Goal: Task Accomplishment & Management: Manage account settings

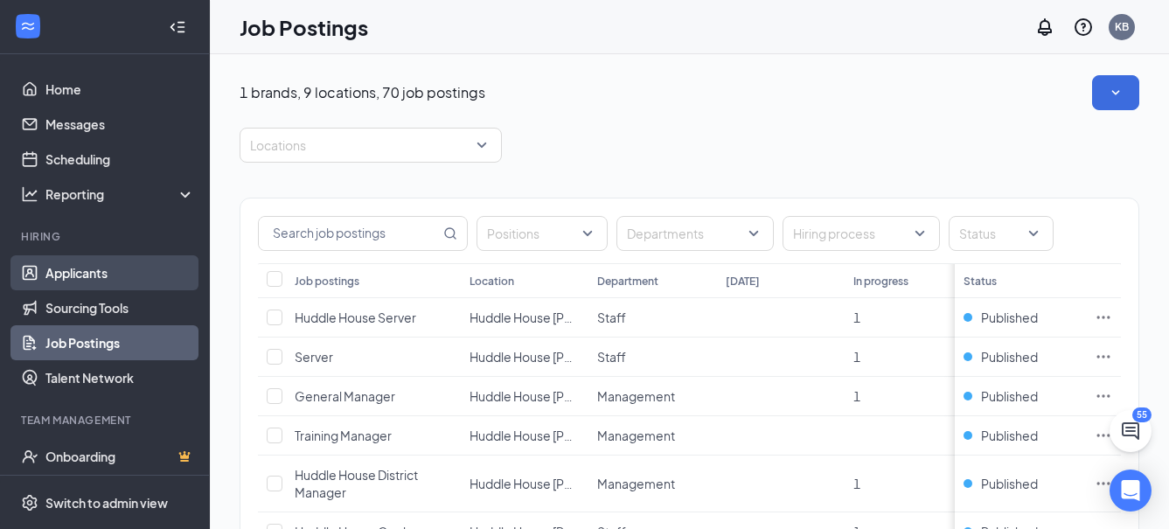
click at [142, 280] on link "Applicants" at bounding box center [119, 272] width 149 height 35
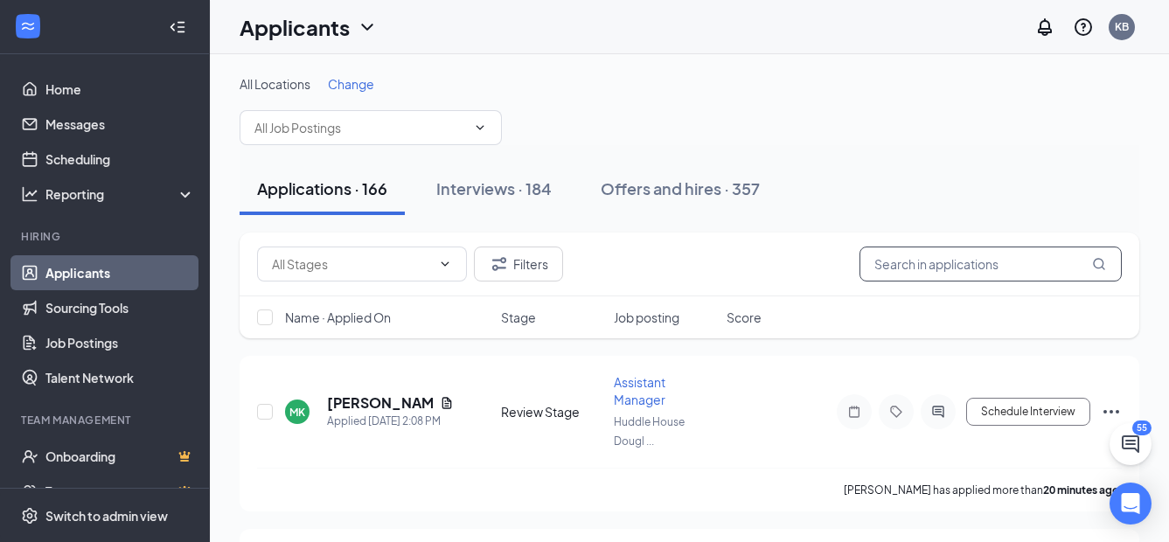
click at [953, 263] on input "text" at bounding box center [990, 263] width 262 height 35
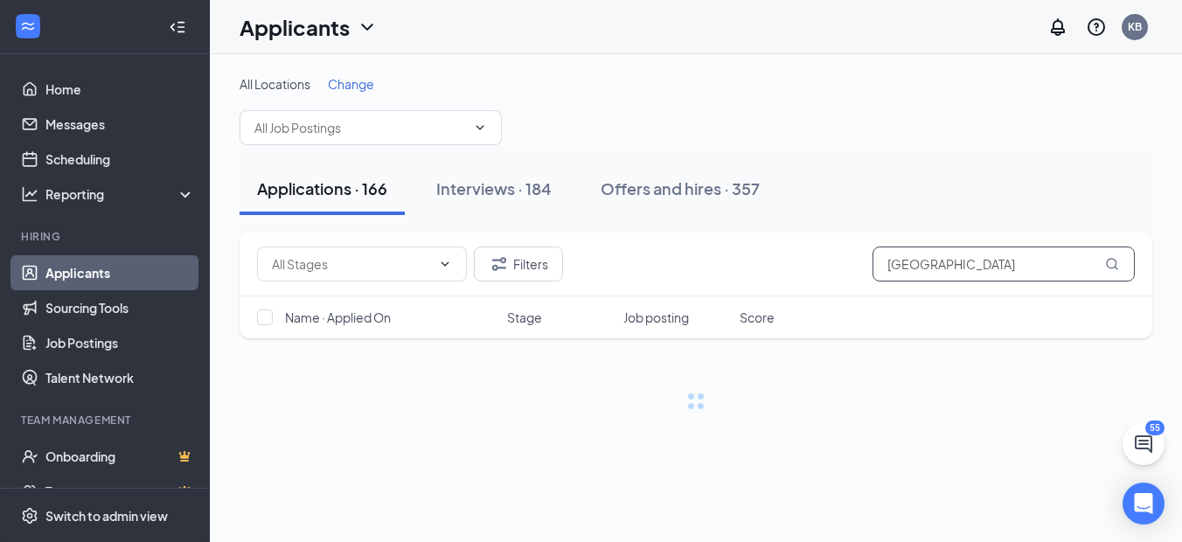
type input "[GEOGRAPHIC_DATA]"
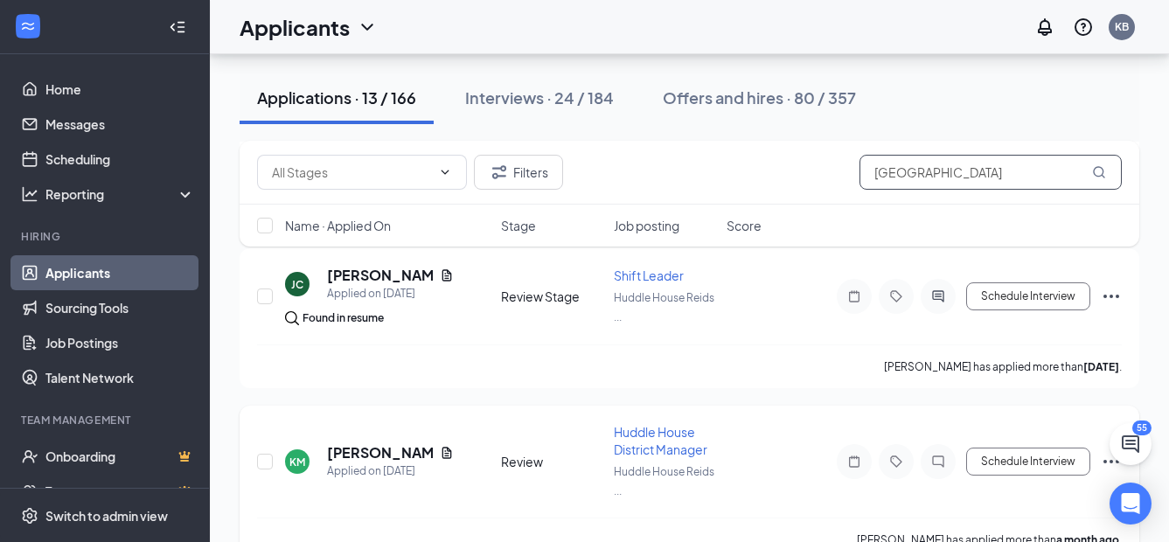
scroll to position [1513, 0]
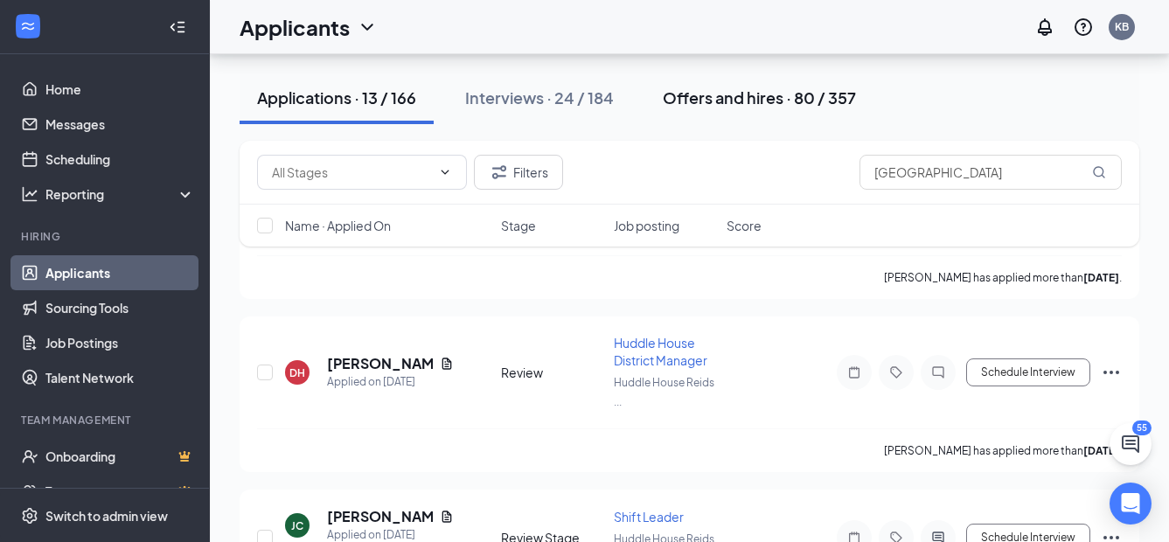
click at [748, 98] on div "Offers and hires · 80 / 357" at bounding box center [759, 98] width 193 height 22
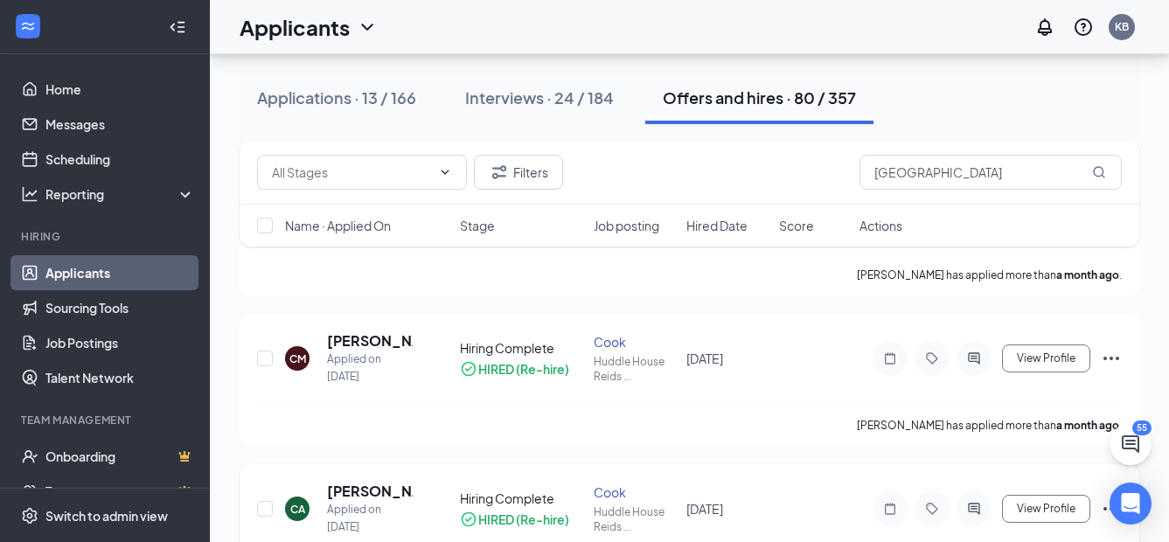
scroll to position [262, 0]
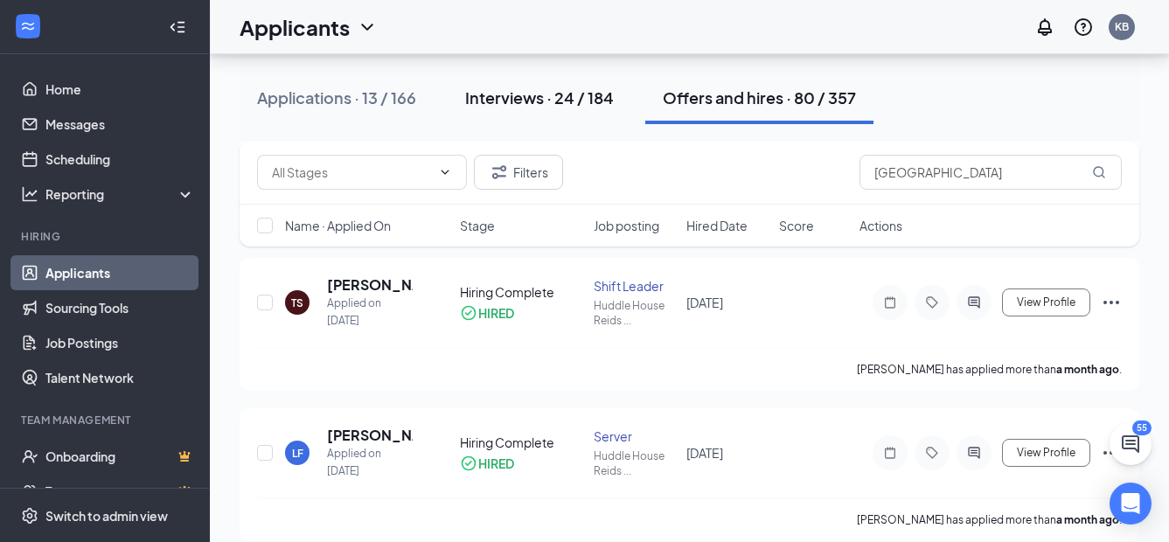
click at [562, 100] on div "Interviews · 24 / 184" at bounding box center [539, 98] width 149 height 22
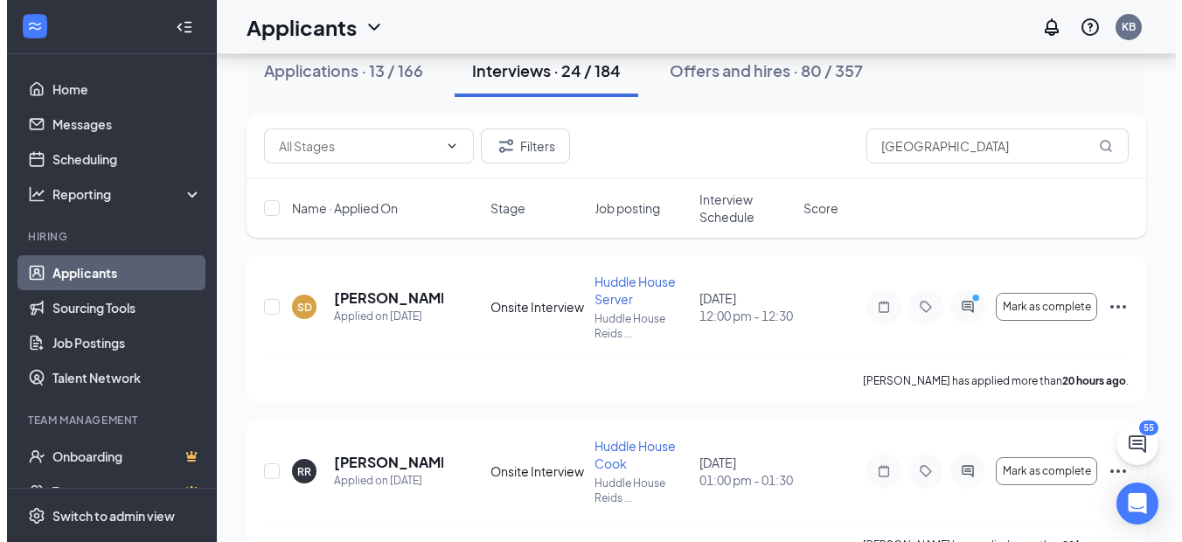
scroll to position [87, 0]
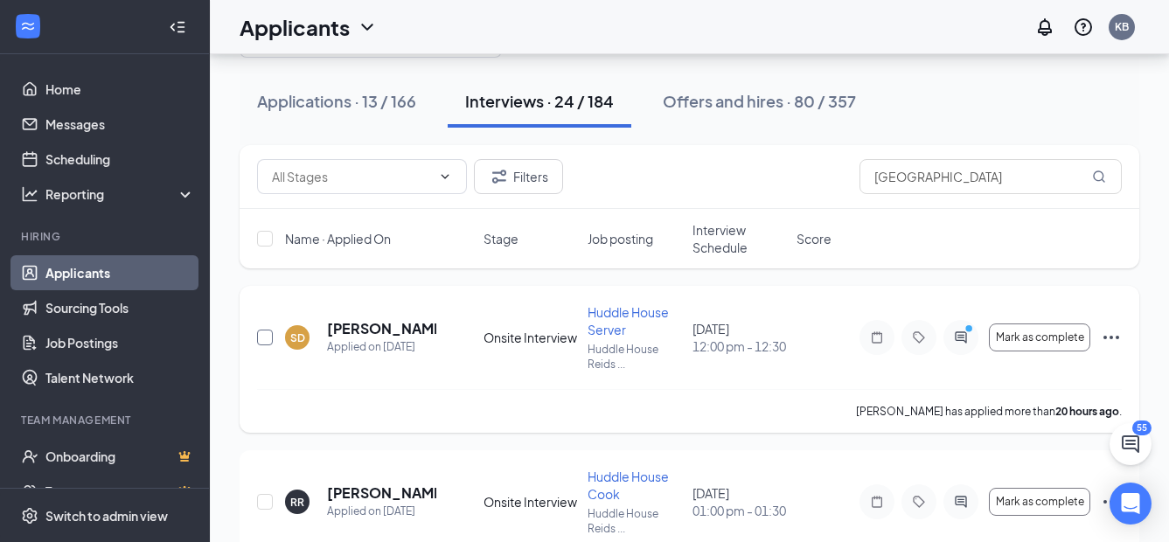
click at [268, 341] on input "checkbox" at bounding box center [265, 338] width 16 height 16
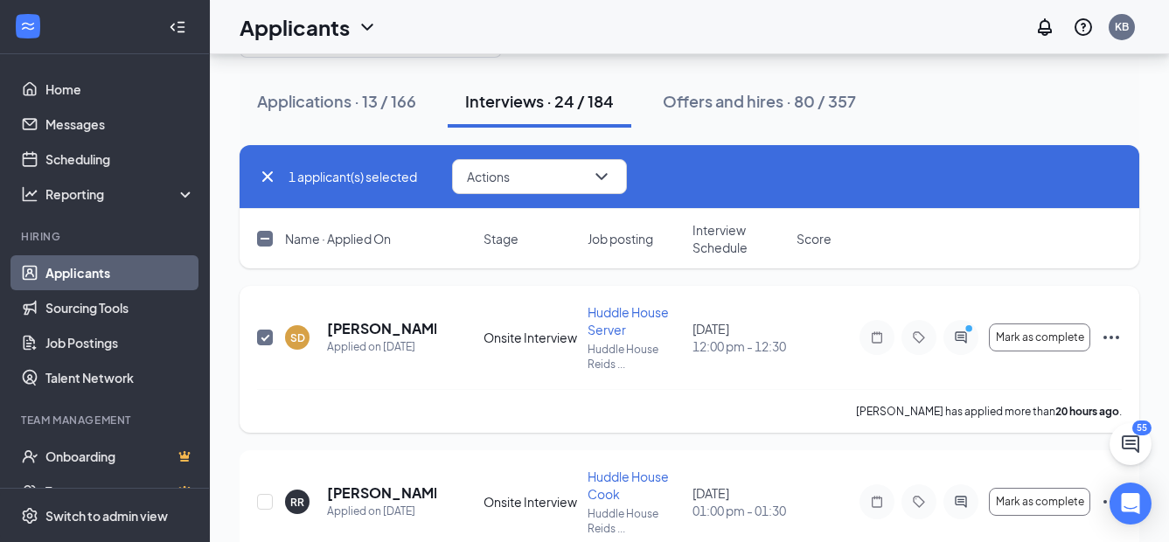
click at [264, 335] on input "checkbox" at bounding box center [265, 338] width 16 height 16
checkbox input "false"
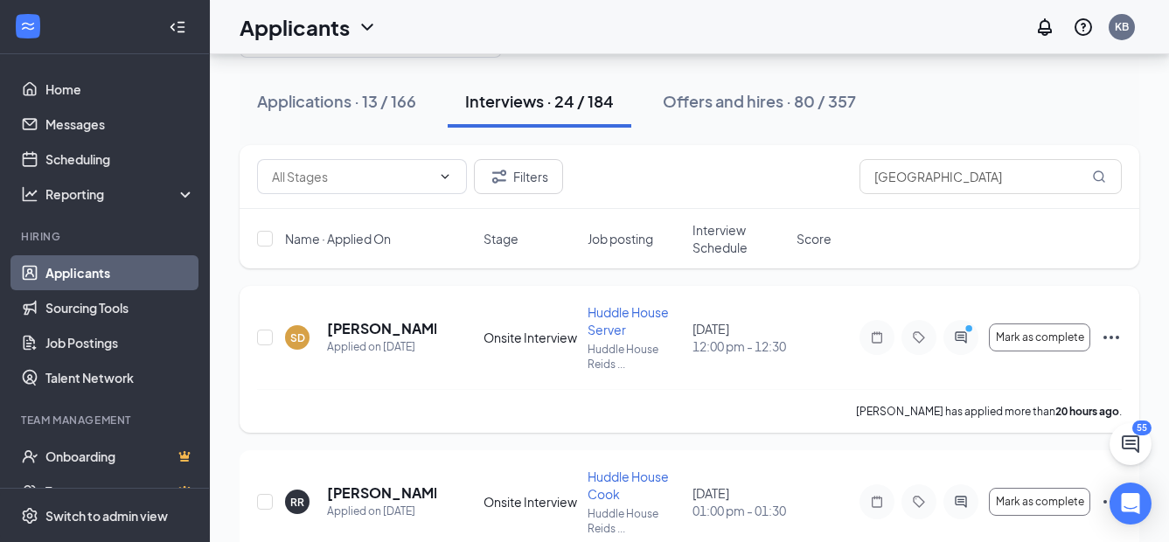
click at [293, 339] on div "SD" at bounding box center [297, 337] width 15 height 15
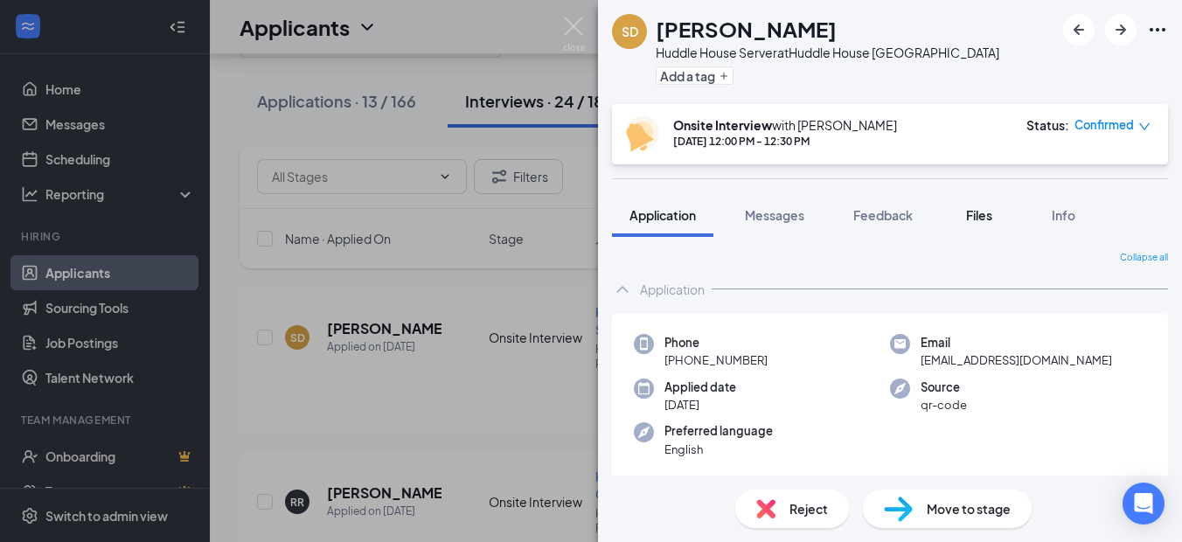
click at [980, 217] on span "Files" at bounding box center [979, 215] width 26 height 16
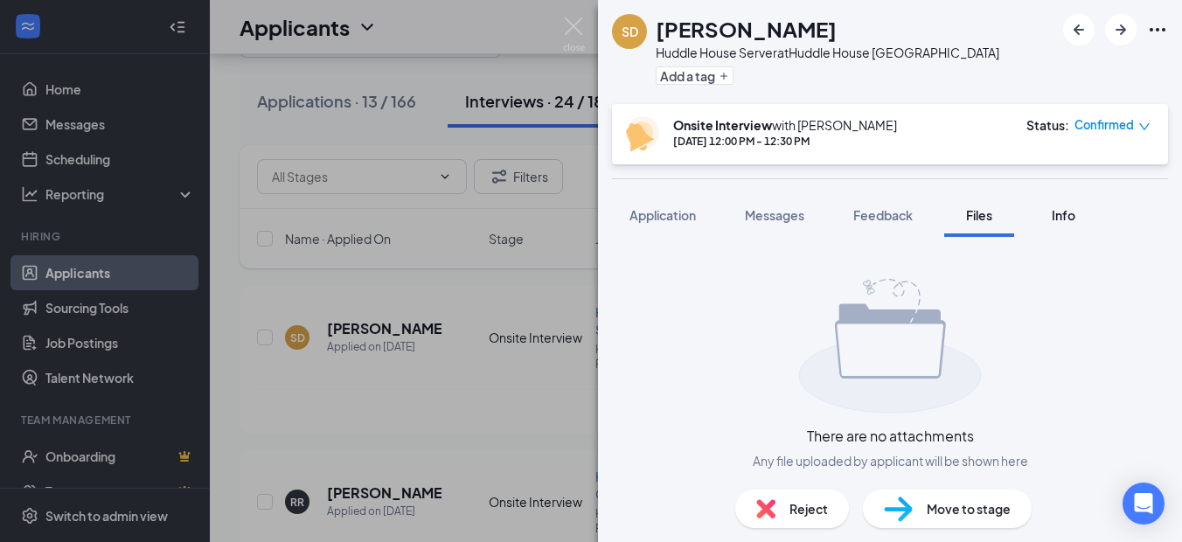
click at [1059, 217] on span "Info" at bounding box center [1064, 215] width 24 height 16
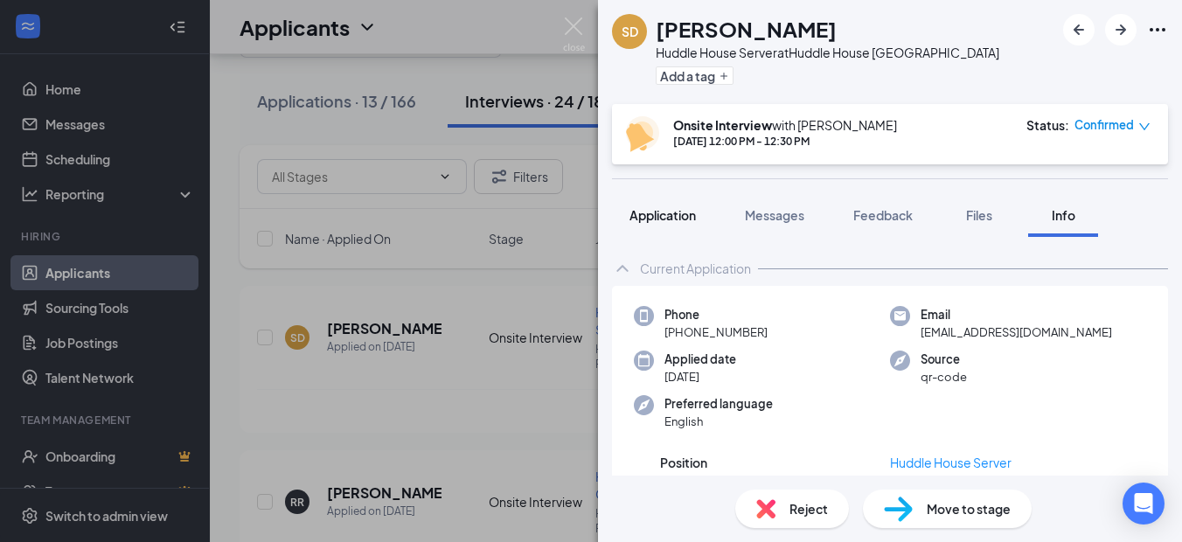
click at [658, 210] on span "Application" at bounding box center [662, 215] width 66 height 16
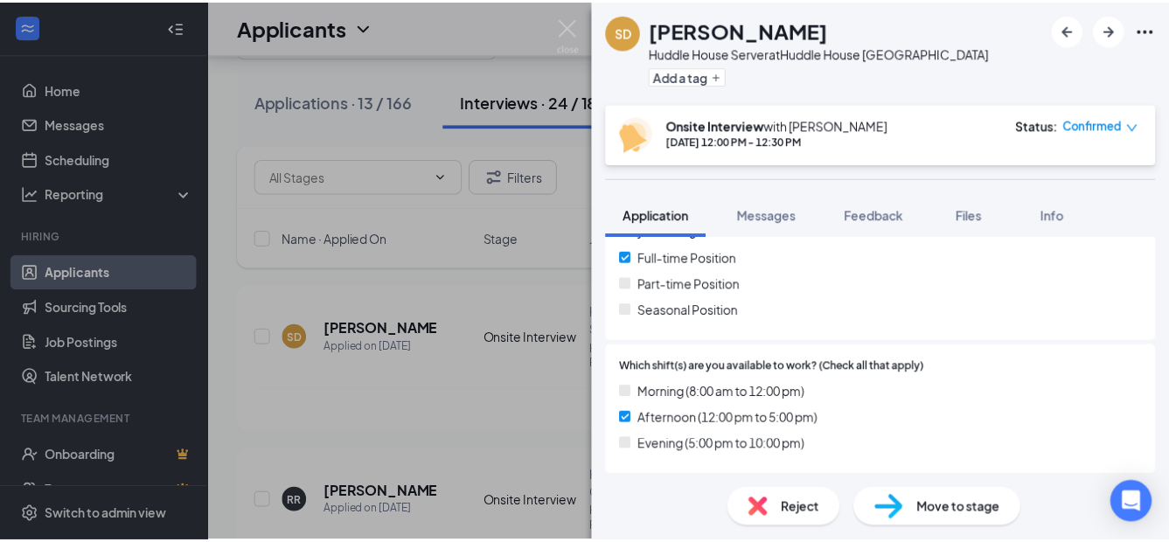
scroll to position [437, 0]
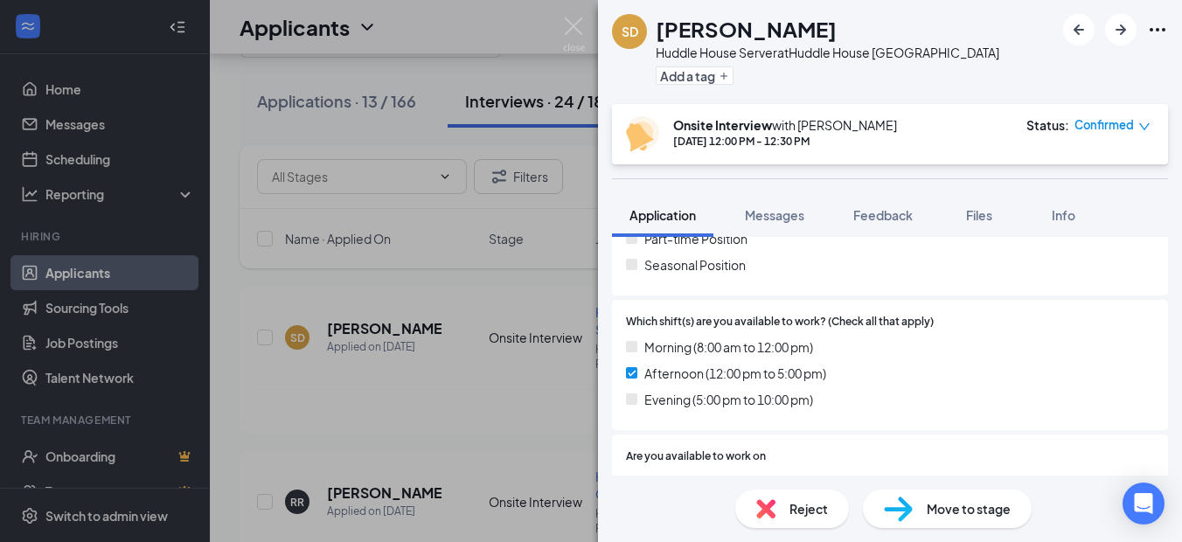
click at [443, 401] on div "SD [PERSON_NAME] Huddle House Server at [GEOGRAPHIC_DATA] Reidsville Add a tag …" at bounding box center [591, 271] width 1182 height 542
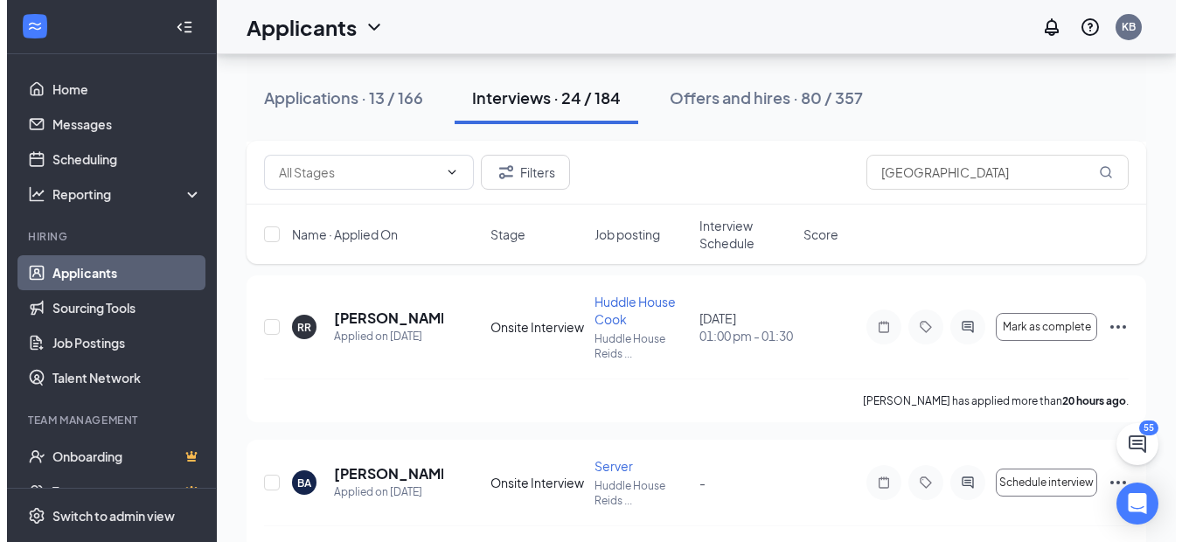
scroll to position [350, 0]
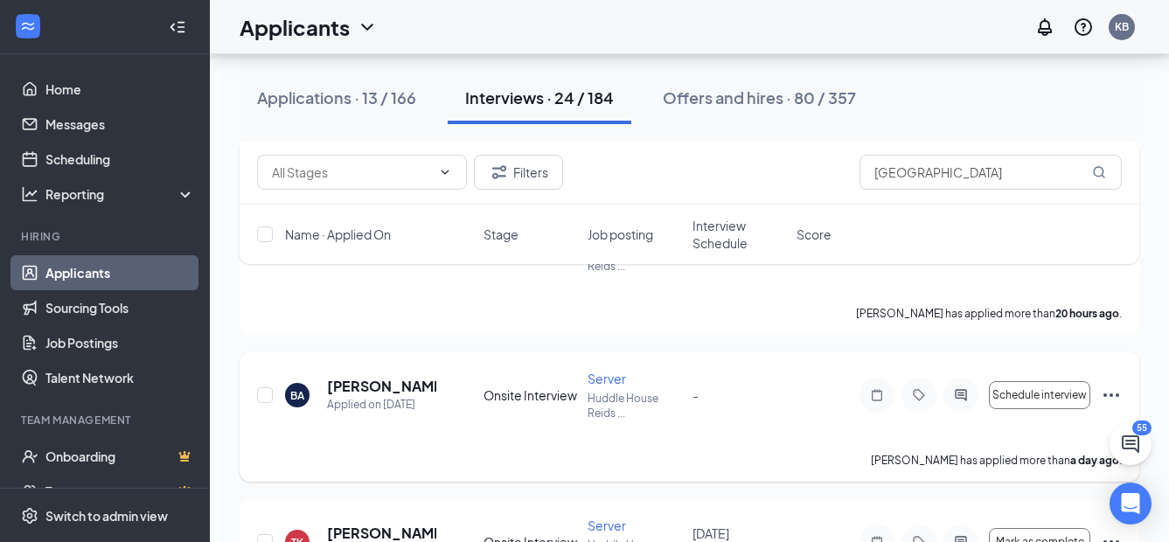
click at [1115, 398] on icon "Ellipses" at bounding box center [1110, 395] width 21 height 21
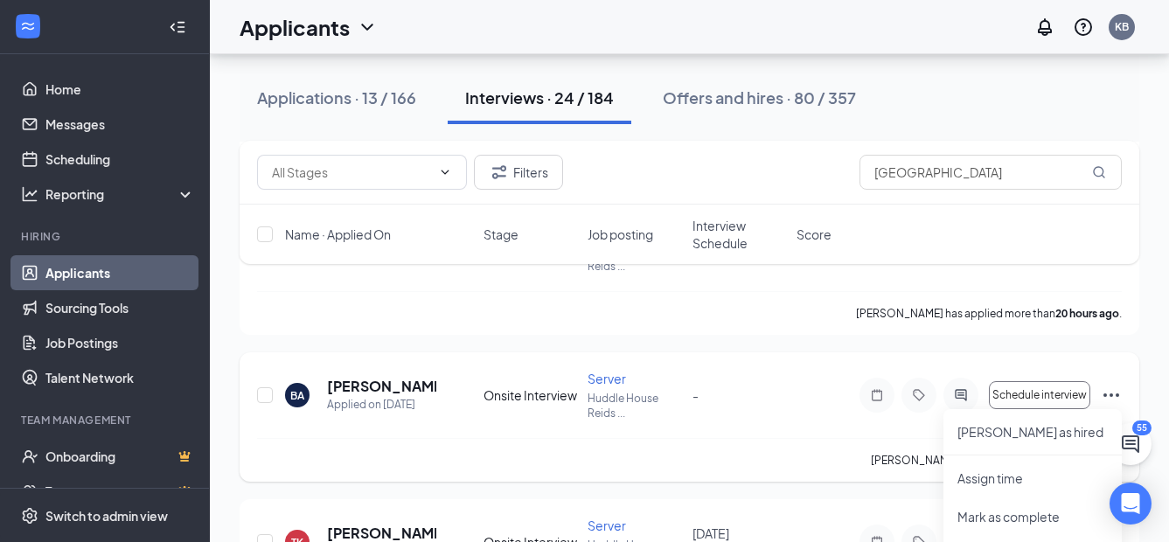
click at [766, 421] on div "BA [PERSON_NAME] Applied on [DATE] Onsite Interview Server Huddle House Reids .…" at bounding box center [689, 404] width 864 height 68
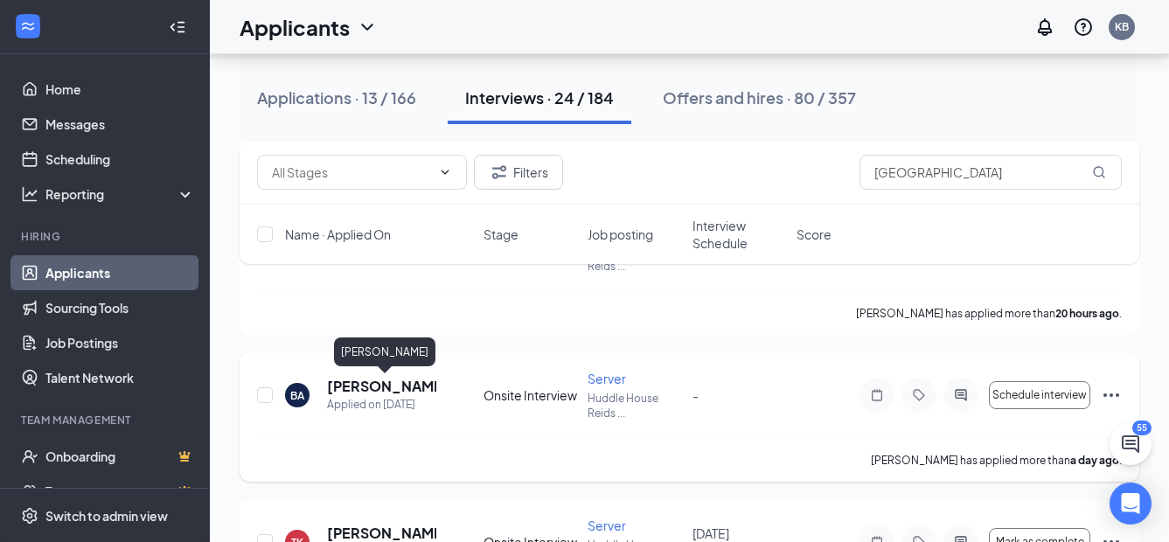
click at [364, 390] on h5 "[PERSON_NAME]" at bounding box center [381, 386] width 109 height 19
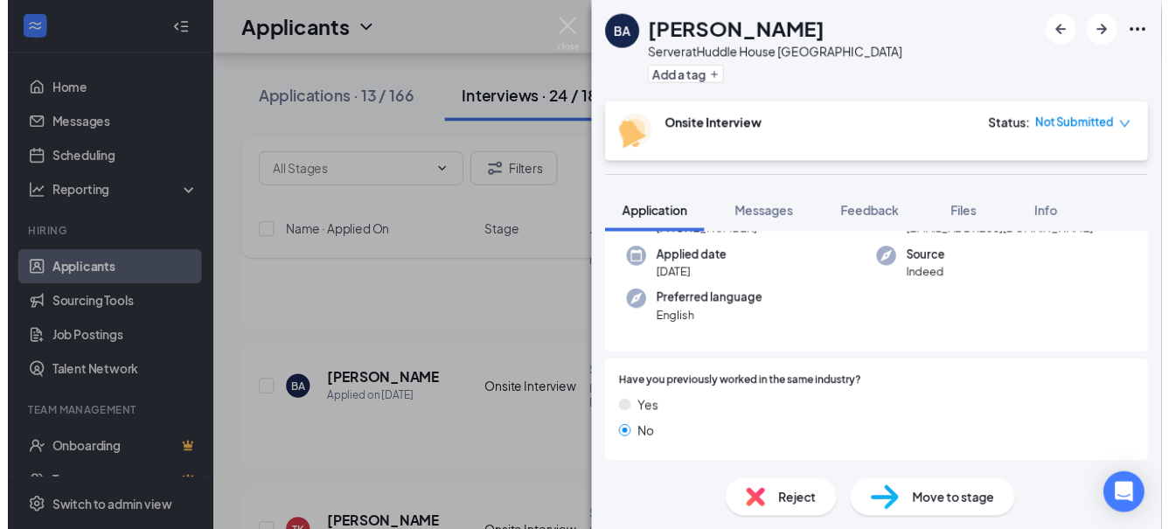
scroll to position [175, 0]
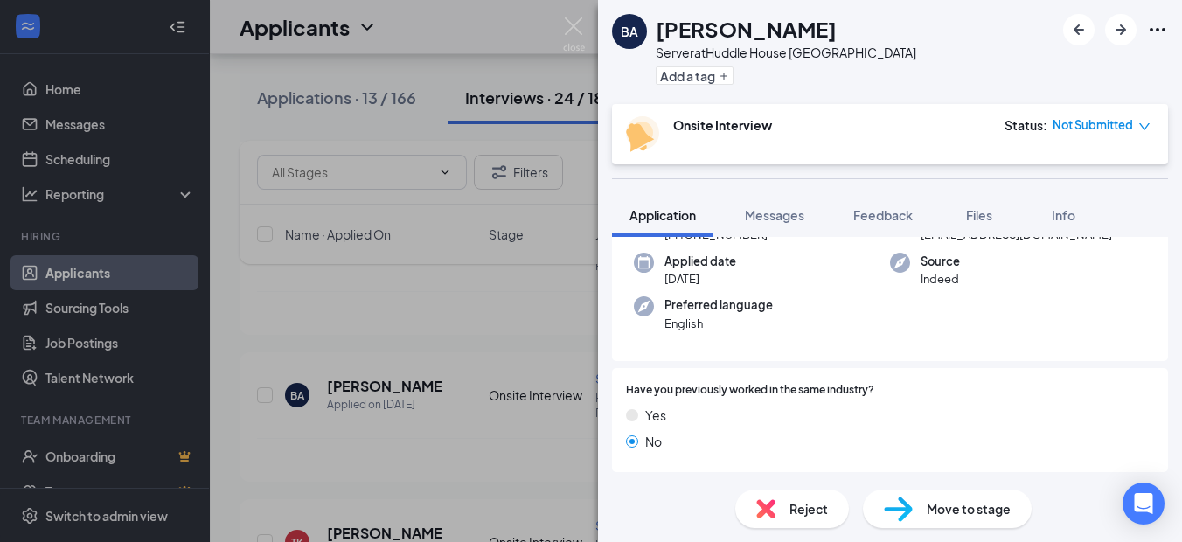
click at [378, 452] on div "BA [PERSON_NAME] Server at [GEOGRAPHIC_DATA] Reidsville Add a tag Onsite Interv…" at bounding box center [591, 271] width 1182 height 542
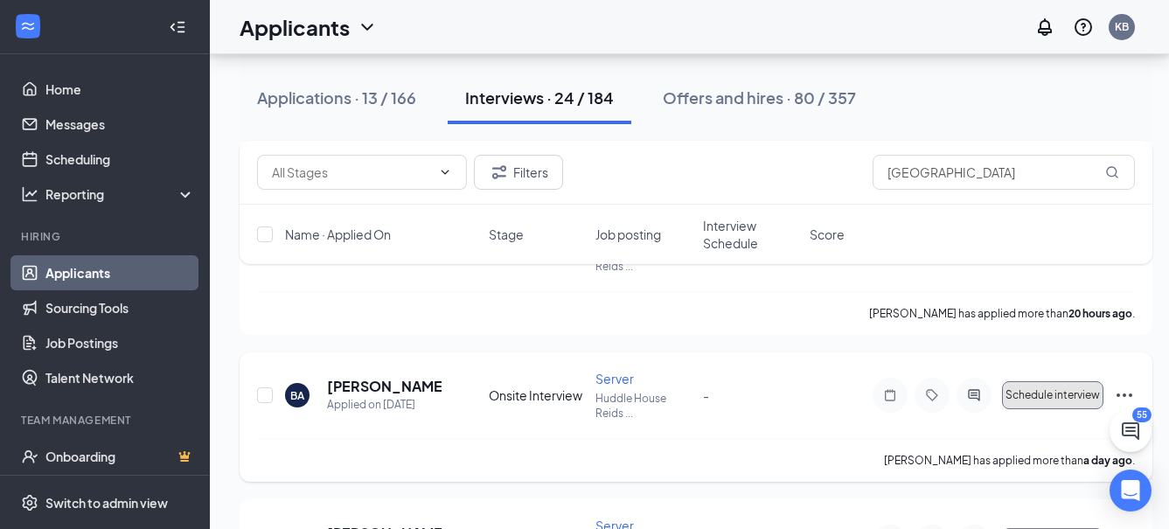
click at [1034, 396] on span "Schedule interview" at bounding box center [1052, 395] width 94 height 12
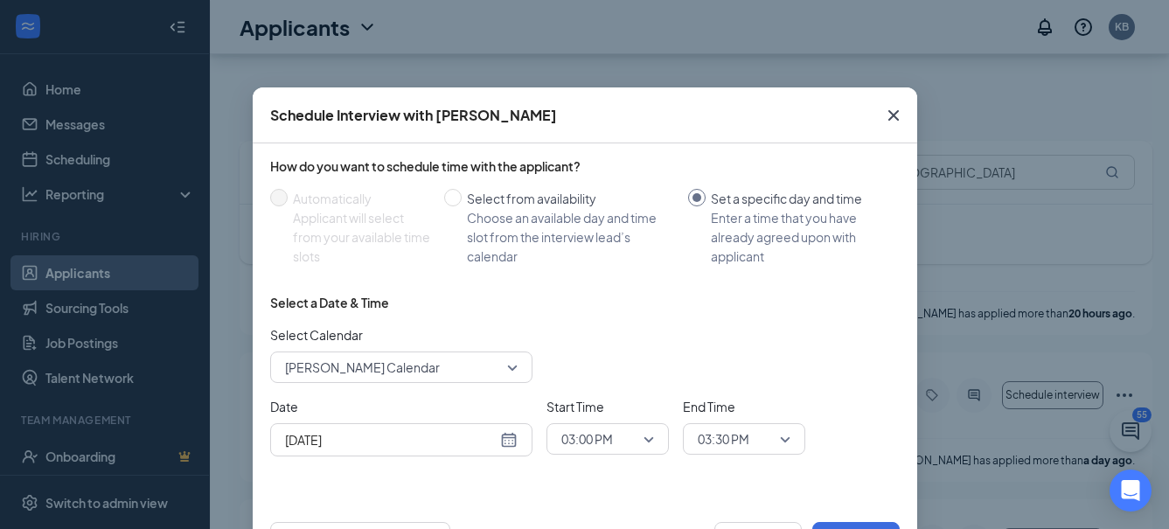
click at [507, 439] on div "[DATE]" at bounding box center [401, 439] width 233 height 19
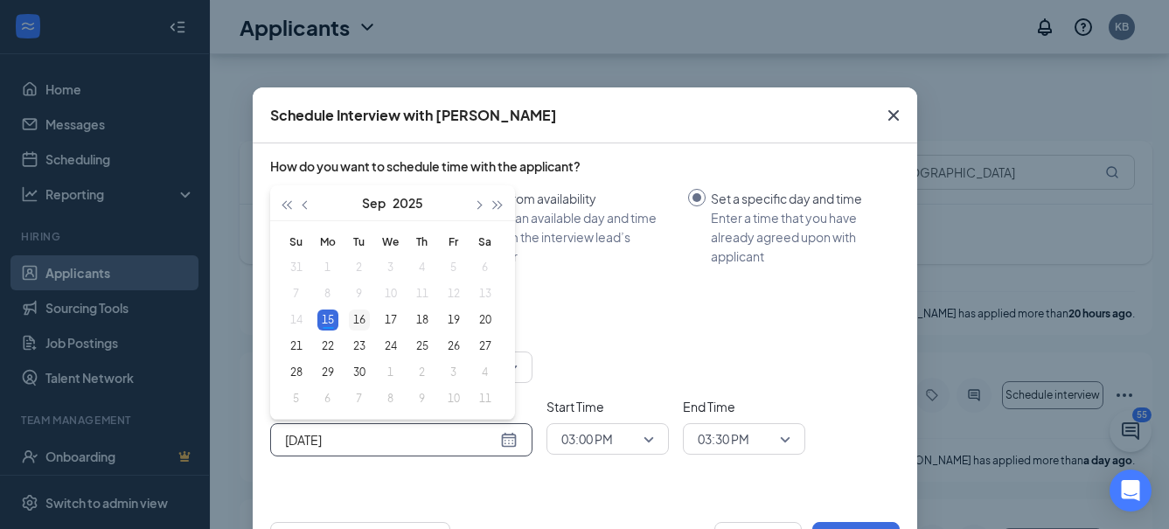
type input "[DATE]"
click at [360, 317] on div "16" at bounding box center [359, 319] width 21 height 21
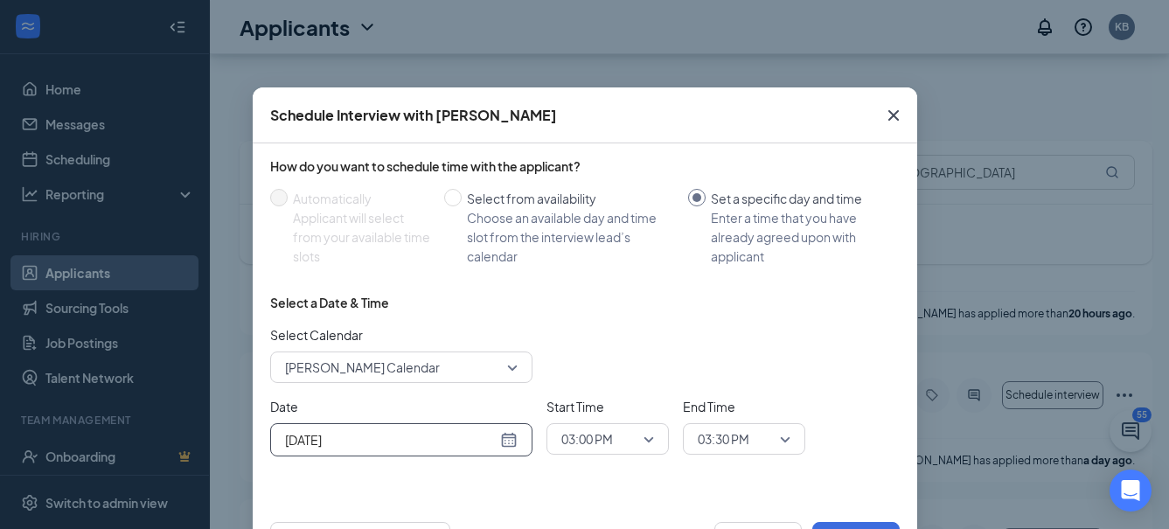
click at [642, 445] on span "03:00 PM" at bounding box center [607, 439] width 93 height 26
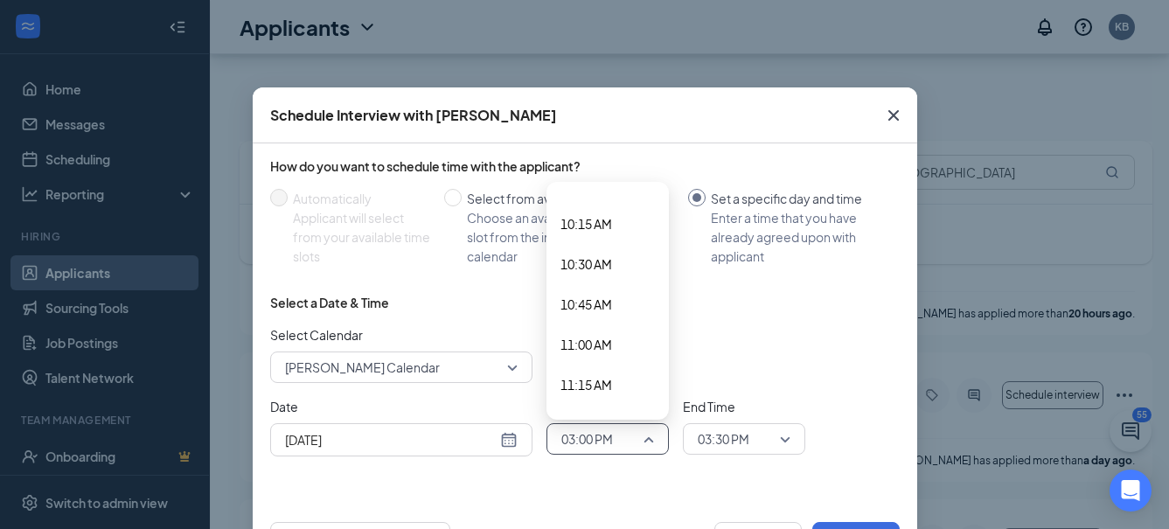
scroll to position [1619, 0]
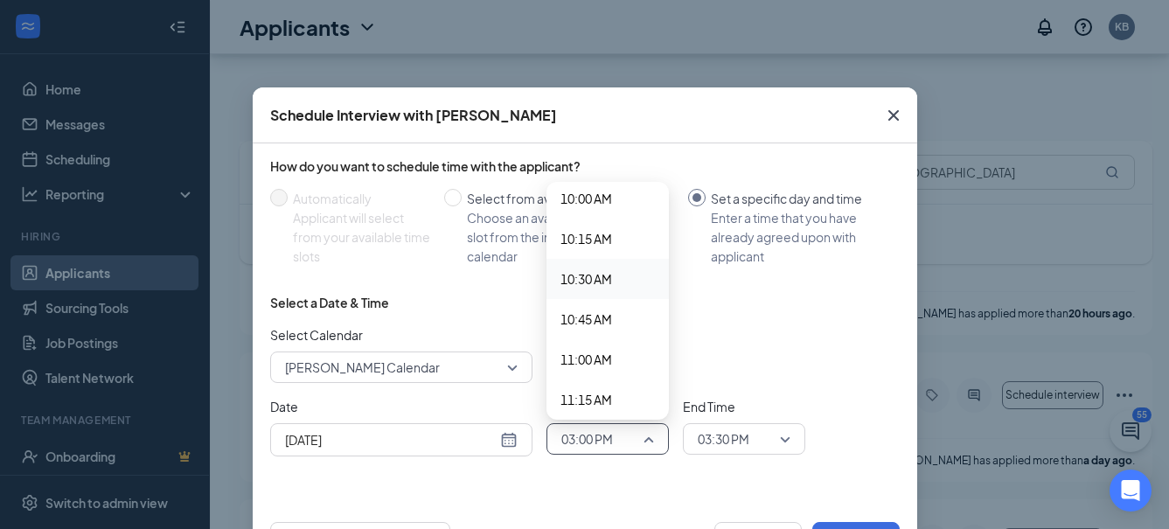
click at [578, 281] on span "10:30 AM" at bounding box center [586, 278] width 52 height 19
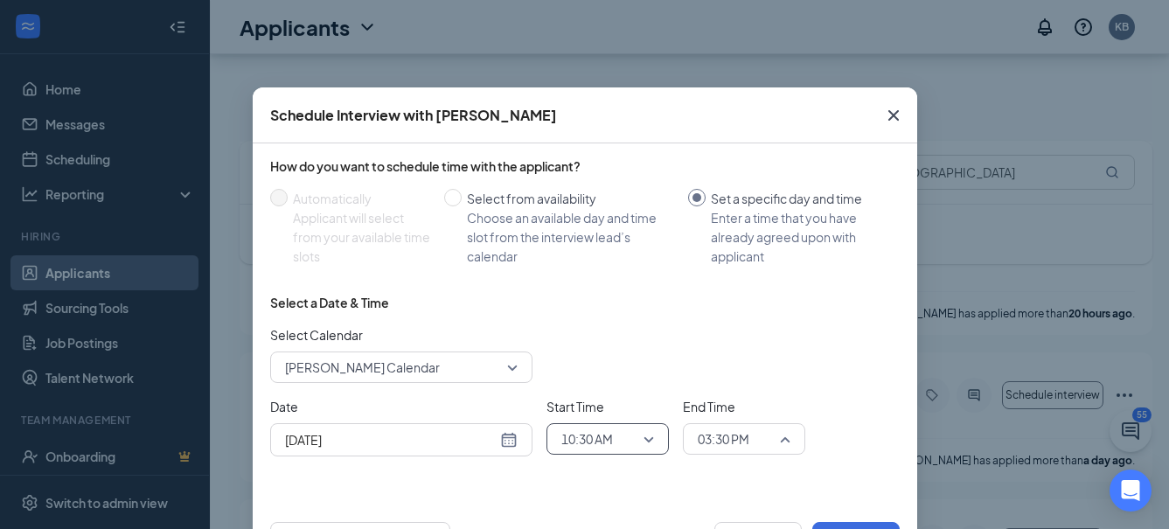
click at [784, 440] on div "03:30 PM" at bounding box center [744, 438] width 122 height 31
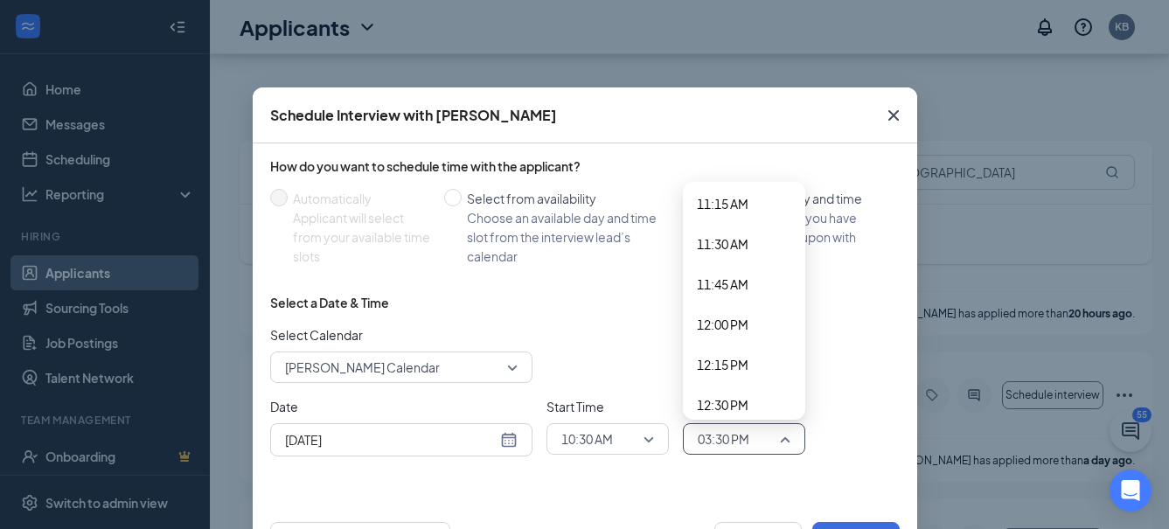
scroll to position [1787, 0]
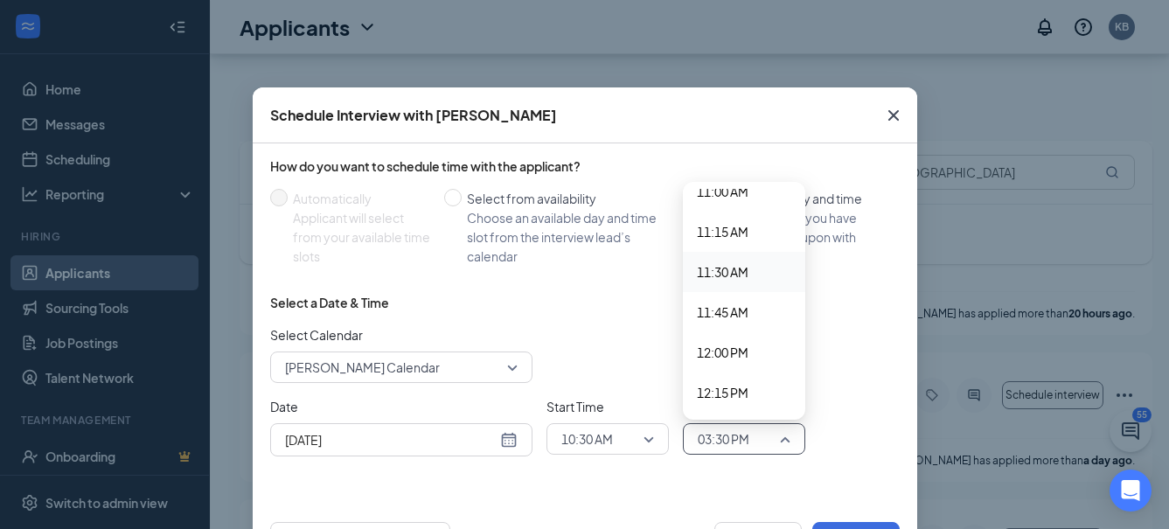
click at [719, 271] on span "11:30 AM" at bounding box center [723, 271] width 52 height 19
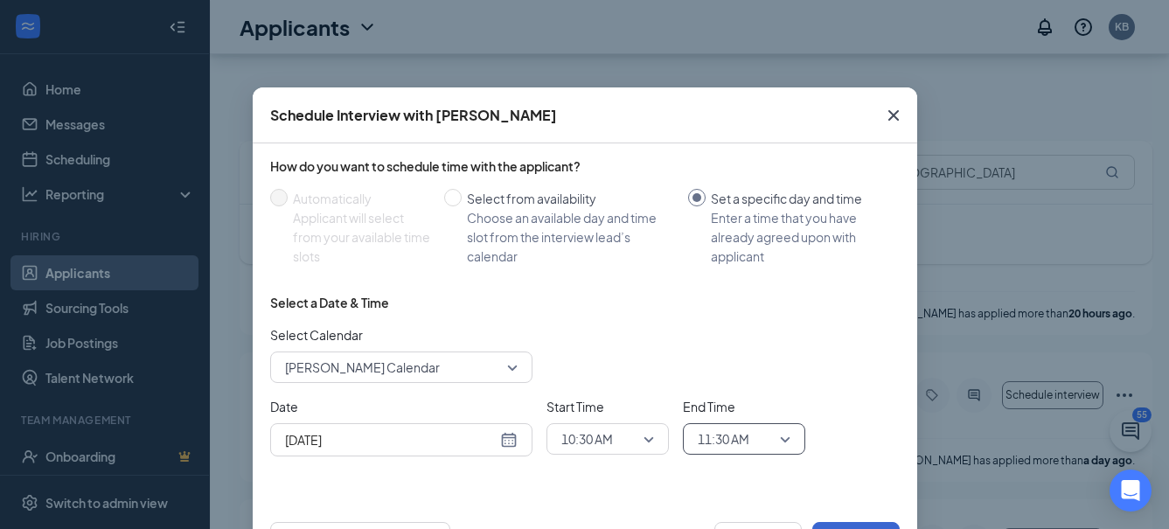
scroll to position [69, 0]
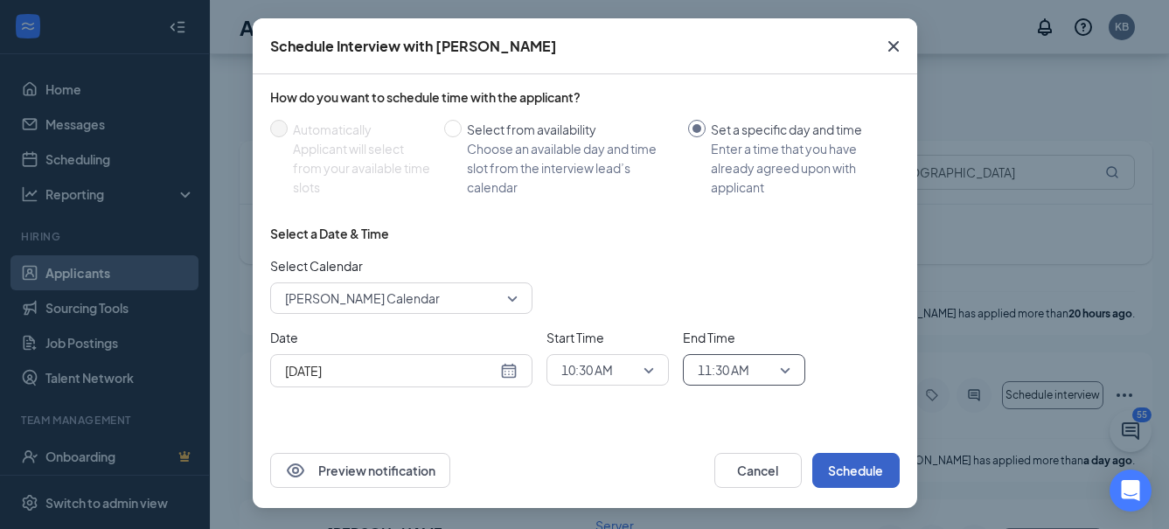
click at [832, 467] on button "Schedule" at bounding box center [855, 470] width 87 height 35
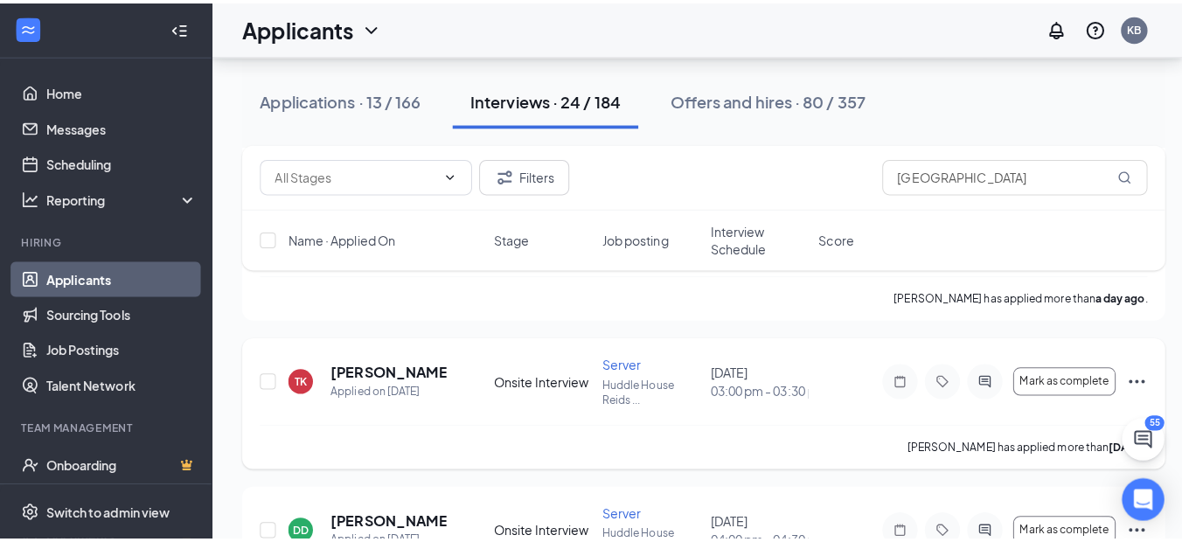
scroll to position [524, 0]
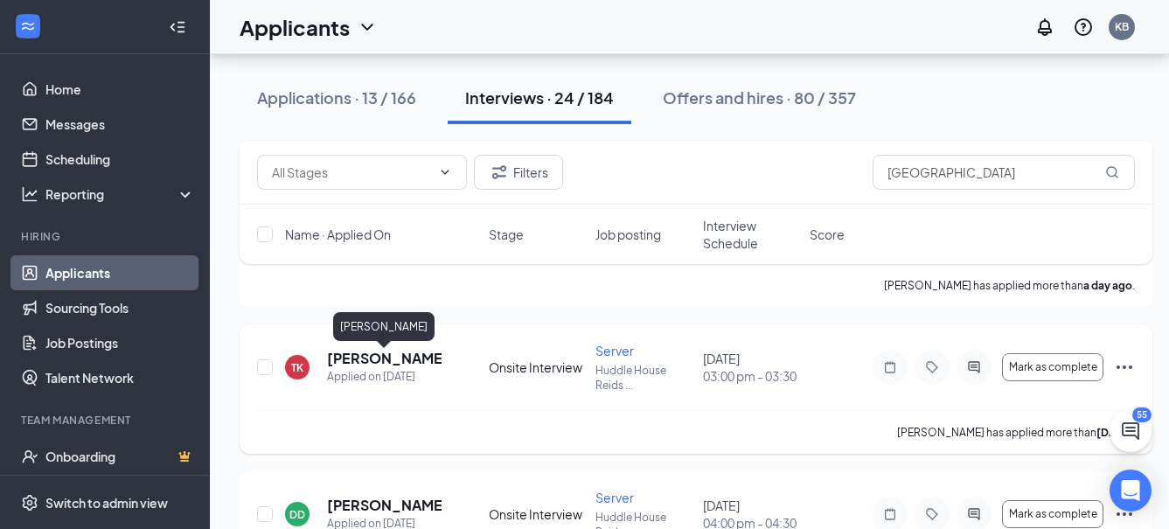
click at [359, 363] on h5 "[PERSON_NAME]" at bounding box center [384, 358] width 115 height 19
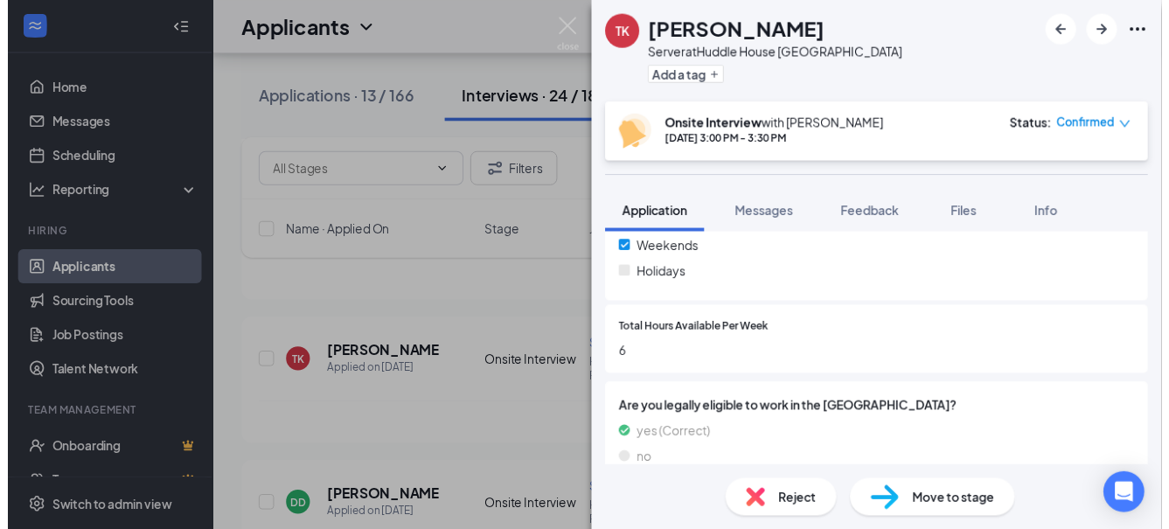
scroll to position [699, 0]
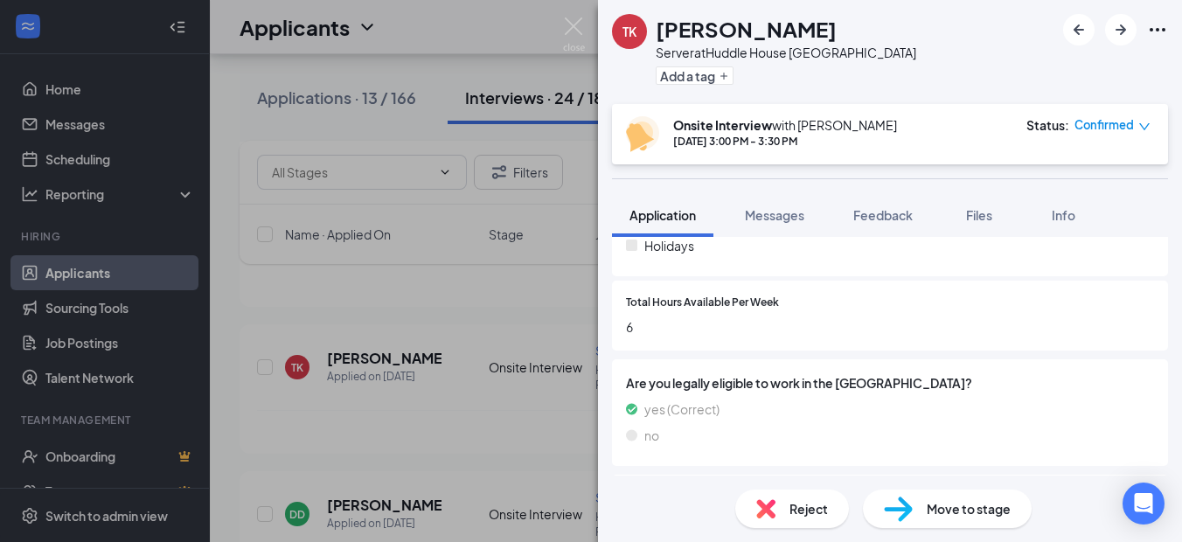
click at [406, 434] on div "TK [PERSON_NAME] Server at [GEOGRAPHIC_DATA] Reidsville Add a tag Onsite Interv…" at bounding box center [591, 271] width 1182 height 542
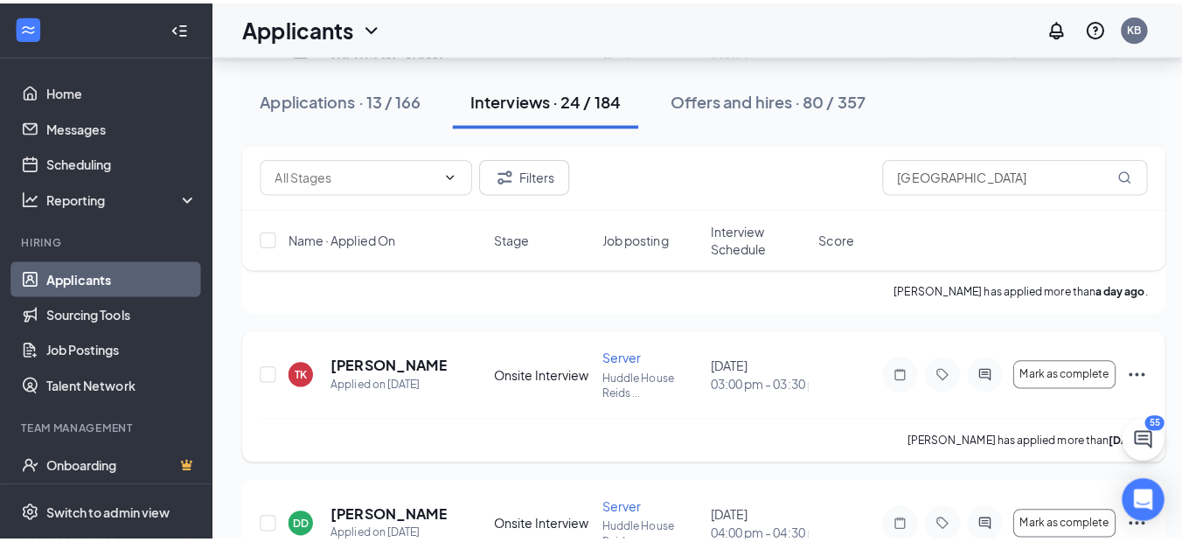
scroll to position [699, 0]
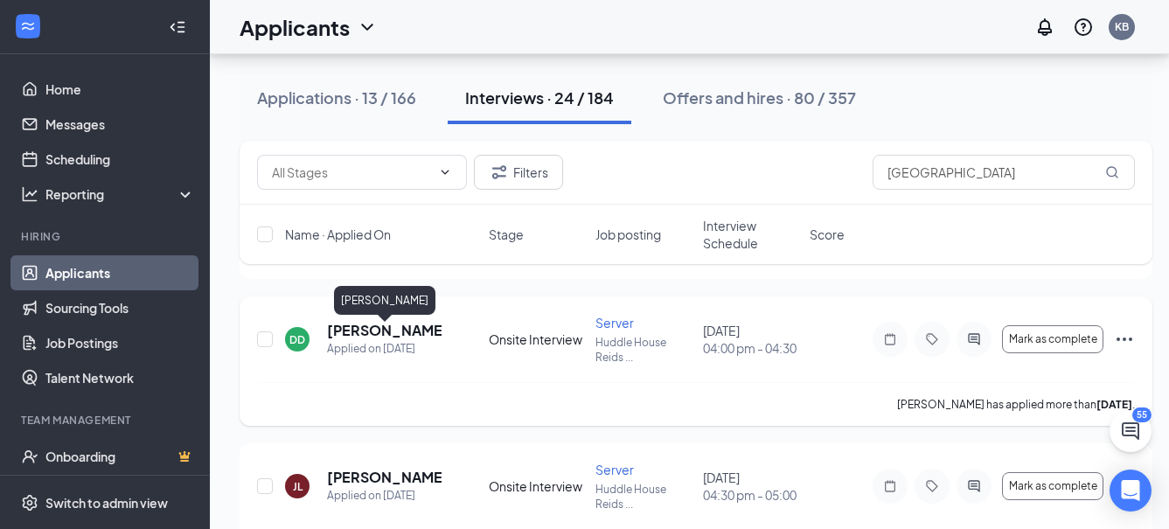
click at [385, 336] on h5 "[PERSON_NAME]" at bounding box center [384, 330] width 115 height 19
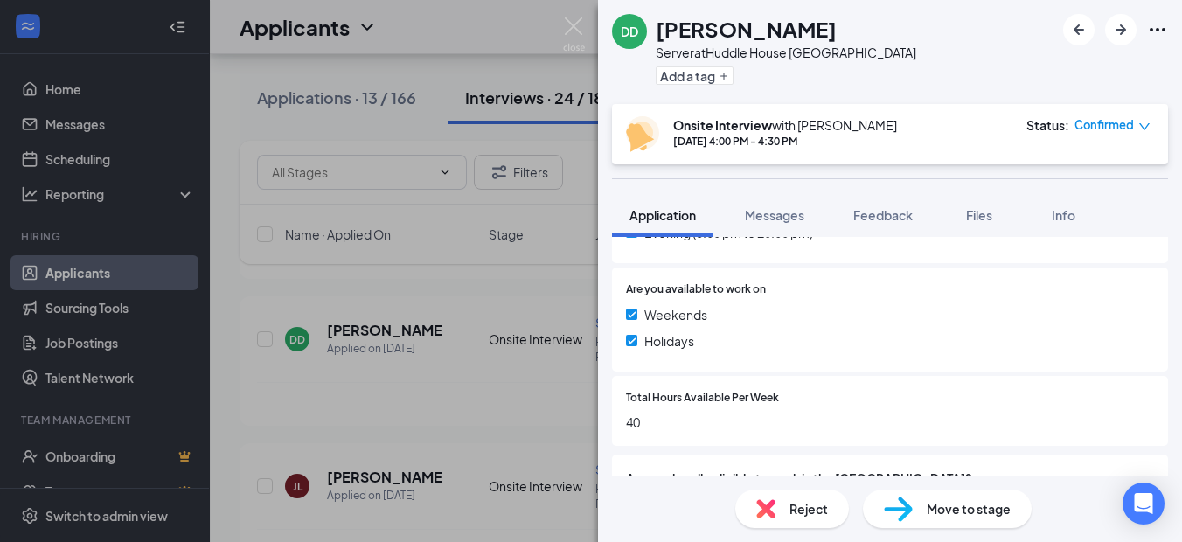
scroll to position [612, 0]
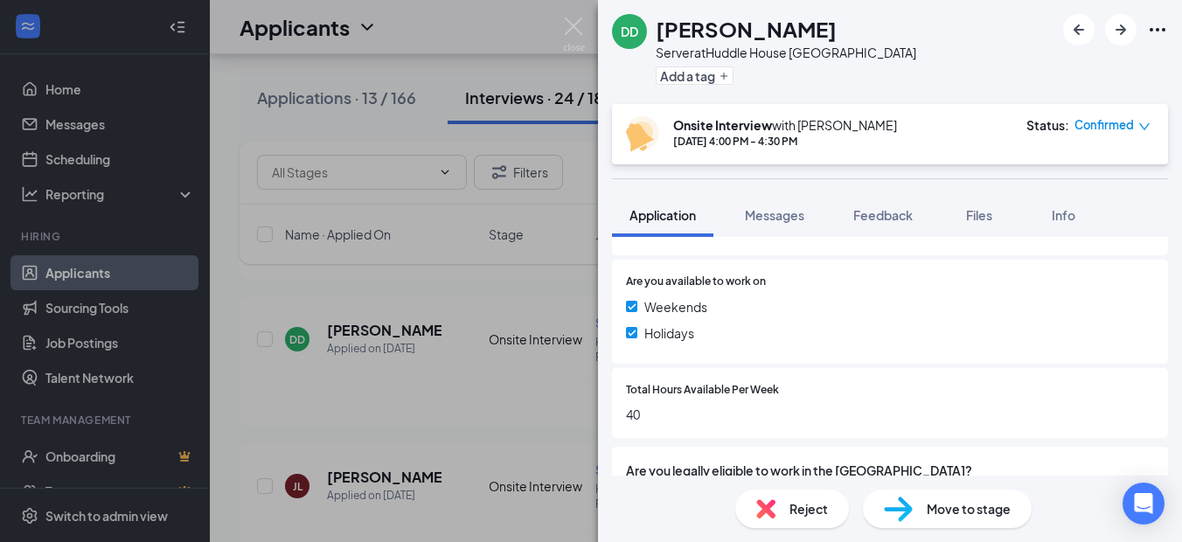
click at [524, 381] on div "DD [PERSON_NAME] Server at [GEOGRAPHIC_DATA] Reidsville Add a tag Onsite Interv…" at bounding box center [591, 271] width 1182 height 542
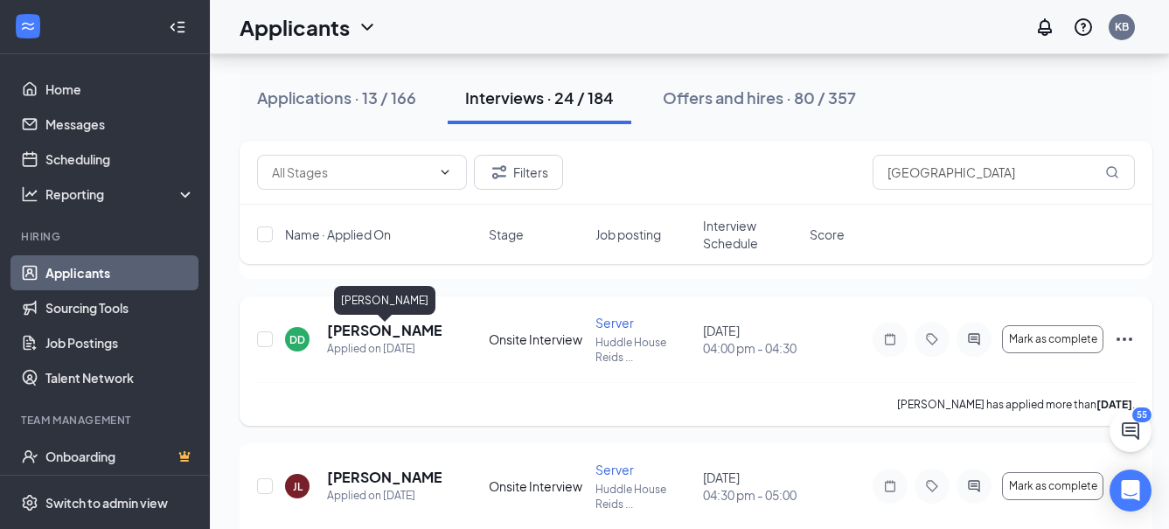
click at [403, 340] on h5 "[PERSON_NAME]" at bounding box center [384, 330] width 115 height 19
